Goal: Navigation & Orientation: Find specific page/section

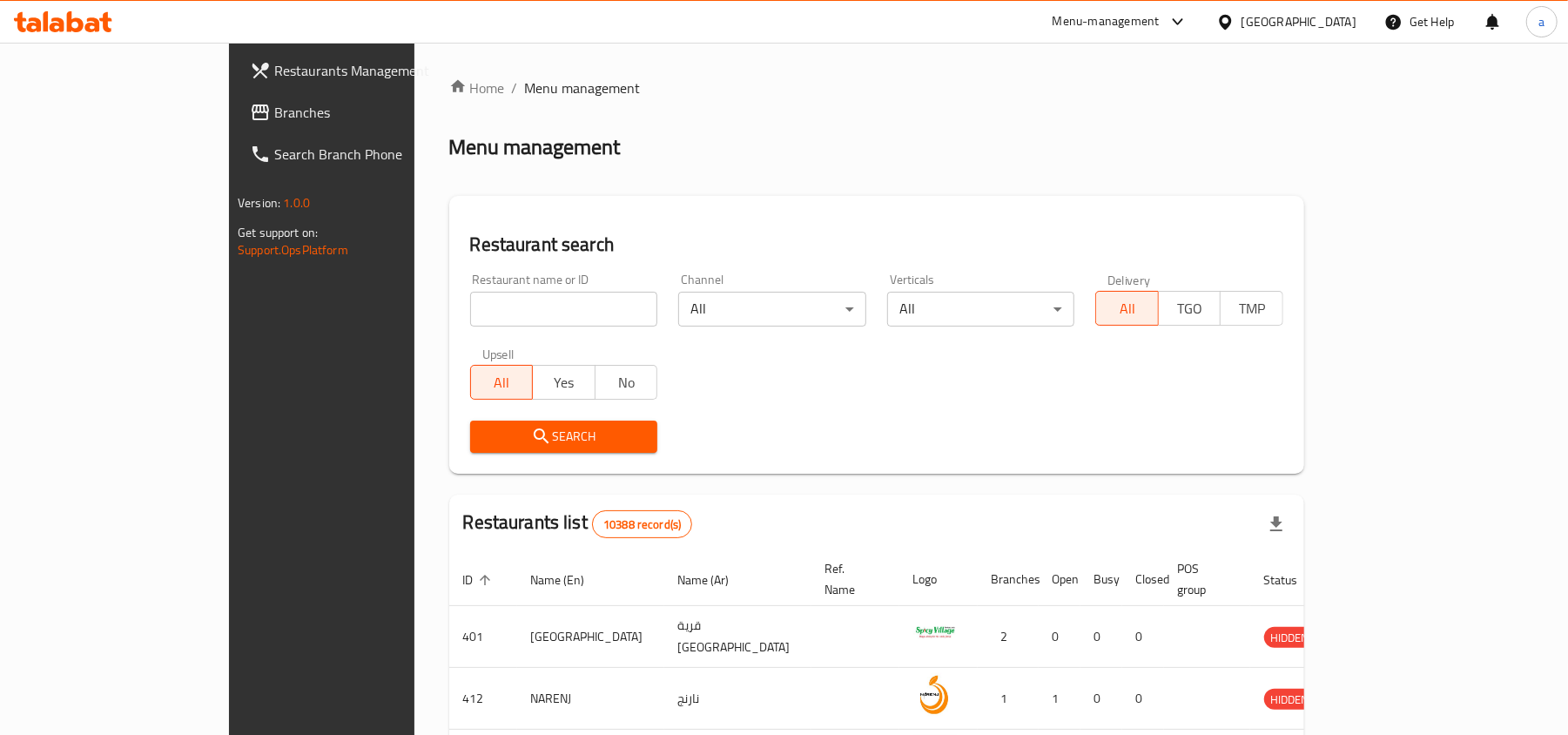
drag, startPoint x: 0, startPoint y: 0, endPoint x: 133, endPoint y: 115, distance: 175.8
click at [274, 115] on span "Branches" at bounding box center [375, 112] width 203 height 21
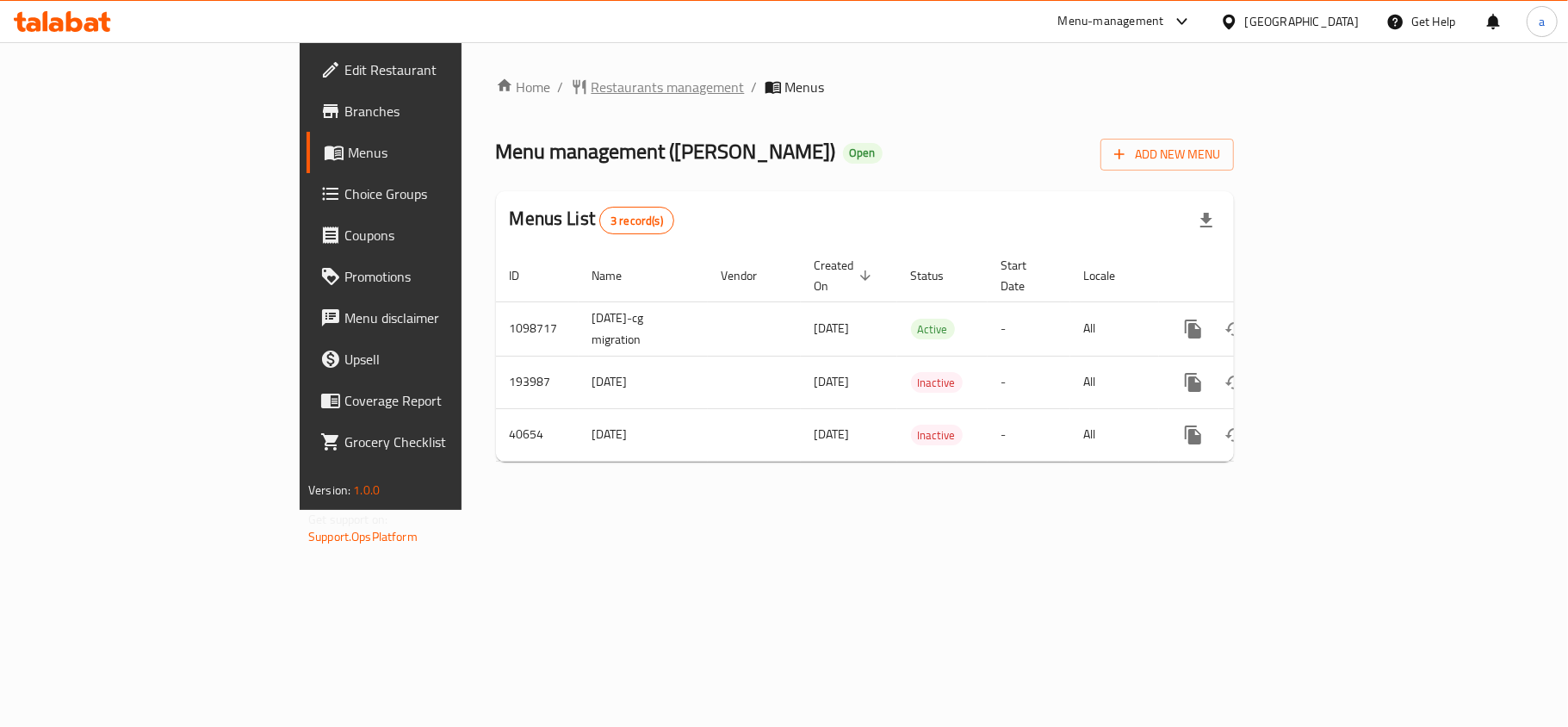
click at [571, 96] on span "Restaurants management" at bounding box center [658, 87] width 174 height 20
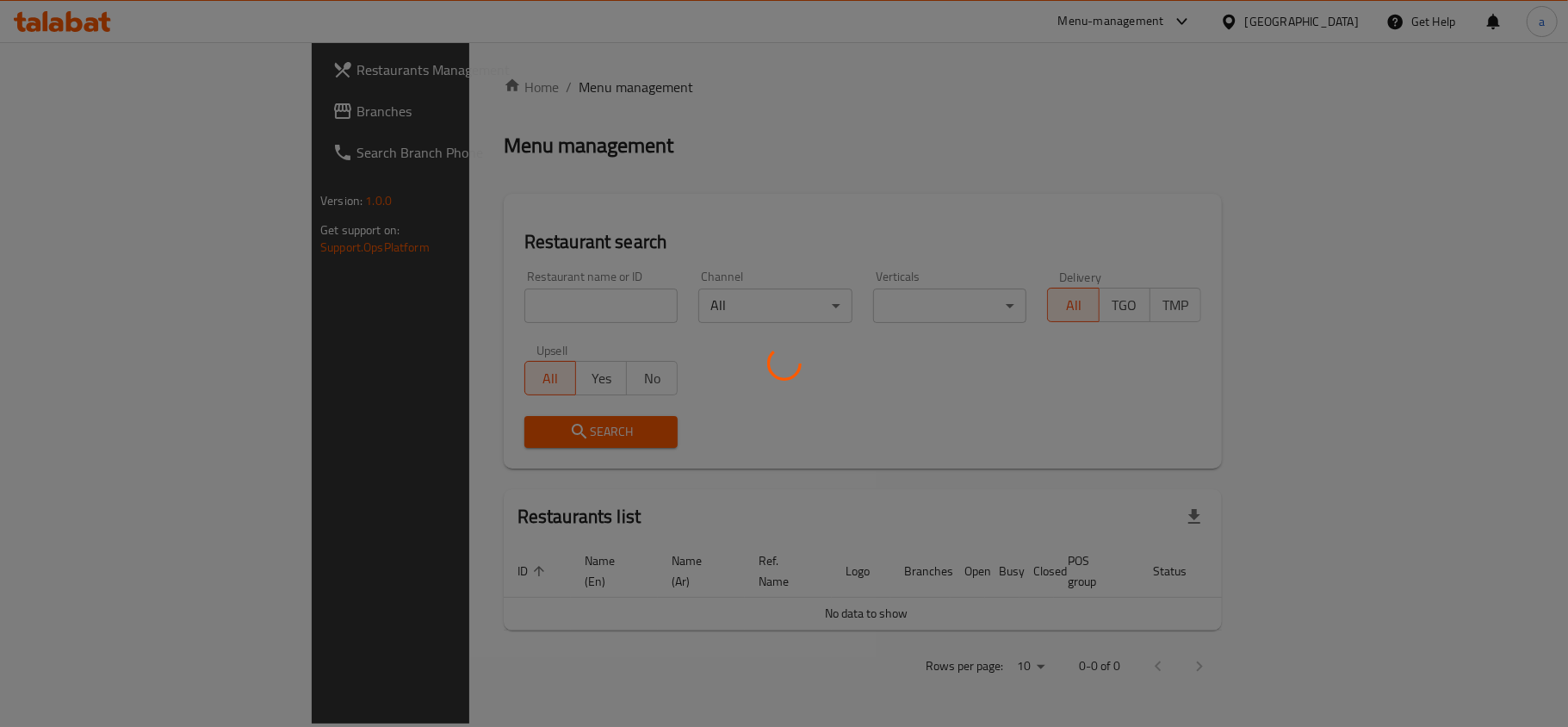
click at [387, 94] on div at bounding box center [784, 364] width 1568 height 727
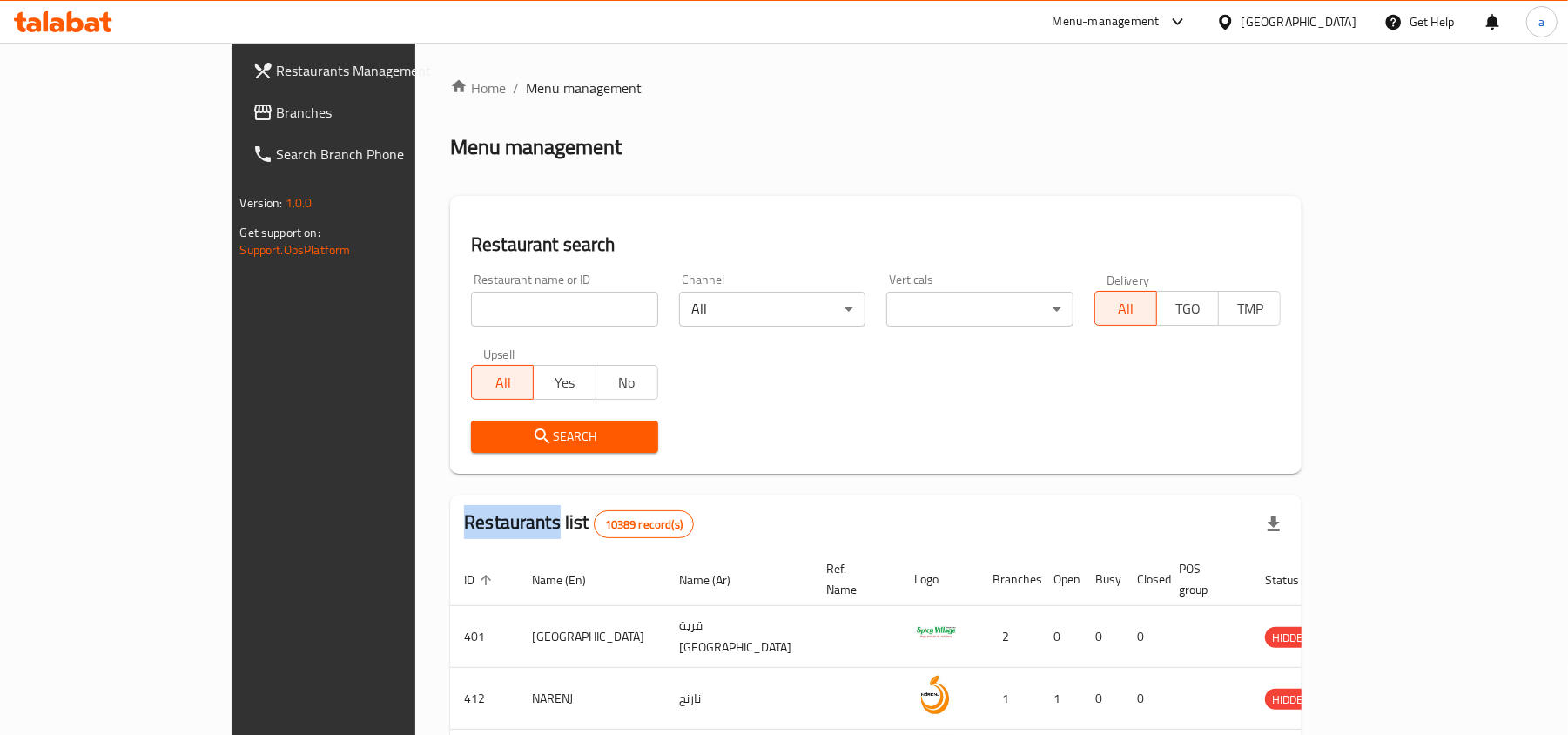
click at [277, 112] on span "Branches" at bounding box center [378, 112] width 203 height 21
